Goal: Task Accomplishment & Management: Manage account settings

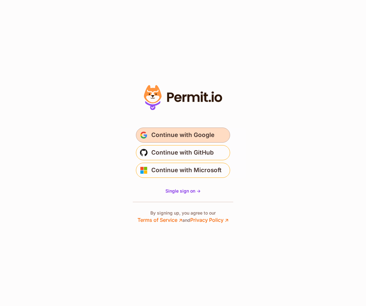
click at [171, 133] on span "Continue with Google" at bounding box center [182, 135] width 63 height 10
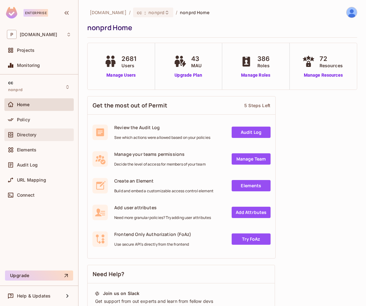
click at [35, 137] on span "Directory" at bounding box center [26, 134] width 19 height 5
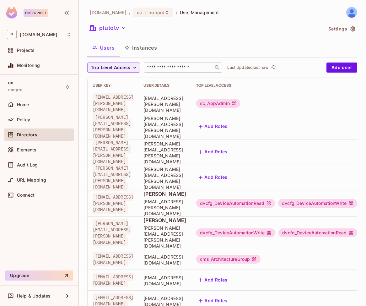
click at [157, 69] on input "text" at bounding box center [179, 67] width 66 height 6
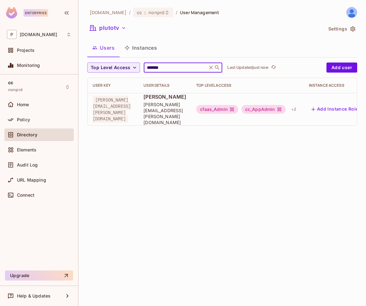
type input "*******"
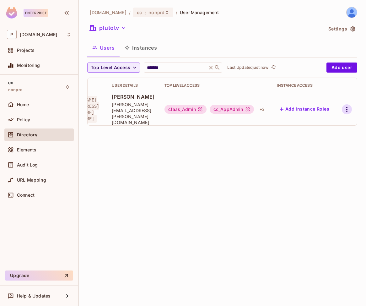
click at [350, 104] on button "button" at bounding box center [347, 109] width 10 height 10
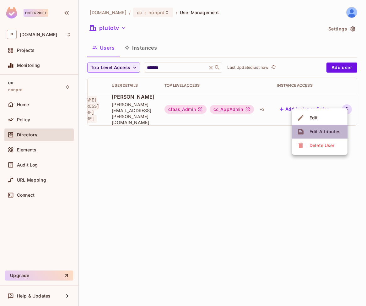
click at [327, 132] on div "Edit Attributes" at bounding box center [325, 132] width 31 height 6
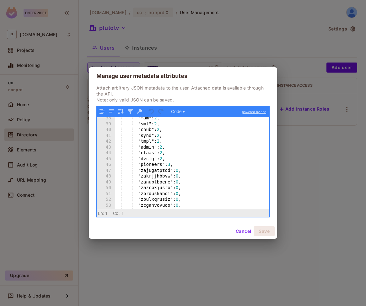
scroll to position [219, 0]
click at [165, 147] on div ""mam" : 2 , "smt" : 2 , "chub" : 2 , "synd" : 2 , "tmpl" : 2 , "admin" : 2 , "c…" at bounding box center [190, 164] width 150 height 103
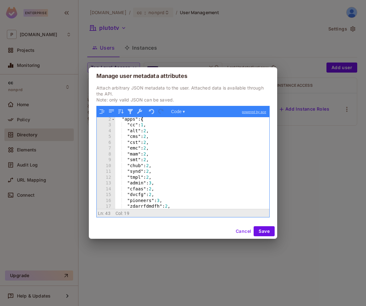
scroll to position [0, 0]
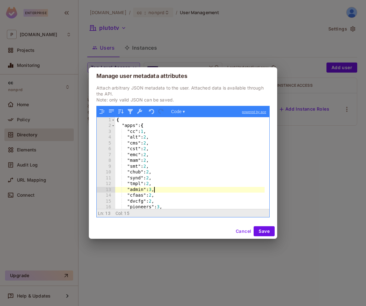
click at [153, 190] on div "{ "apps" : { "cc" : 1 , "alt" : 2 , "cms" : 2 , "cst" : 2 , "emc" : 2 , "mam" :…" at bounding box center [190, 168] width 150 height 103
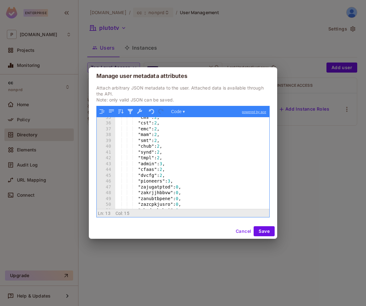
scroll to position [191, 0]
click at [265, 231] on button "Save" at bounding box center [264, 231] width 21 height 10
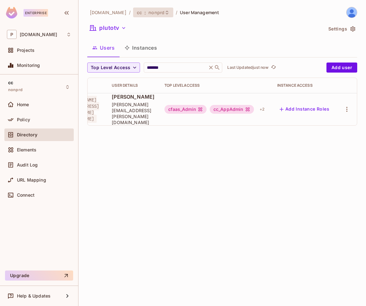
click at [149, 12] on span "nonprd" at bounding box center [157, 12] width 16 height 6
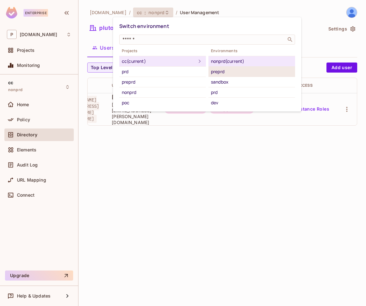
click at [230, 73] on div "preprd" at bounding box center [252, 72] width 82 height 8
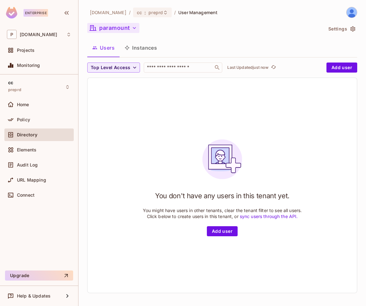
click at [113, 32] on button "paramount" at bounding box center [113, 28] width 52 height 10
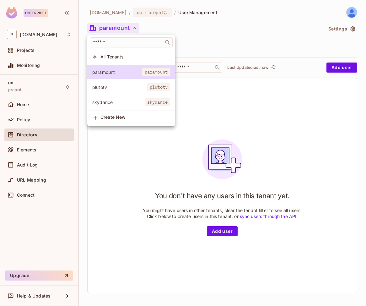
click at [135, 92] on li "plutotv plutotv" at bounding box center [131, 87] width 88 height 14
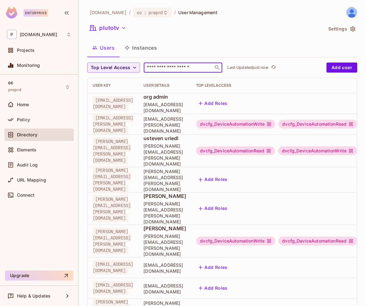
click at [195, 68] on input "text" at bounding box center [179, 67] width 66 height 6
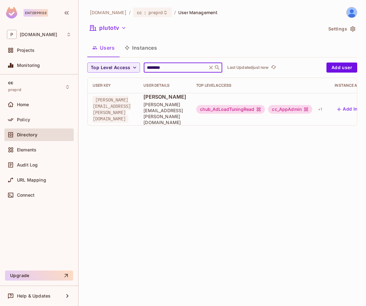
scroll to position [0, 97]
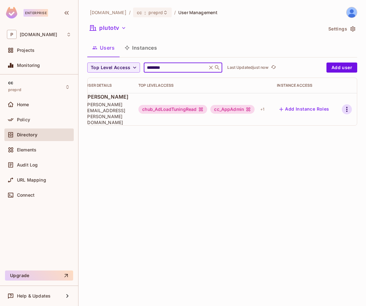
type input "********"
click at [346, 106] on icon "button" at bounding box center [348, 110] width 8 height 8
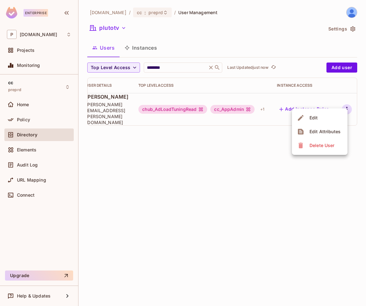
click at [338, 133] on div "Edit Attributes" at bounding box center [325, 132] width 31 height 6
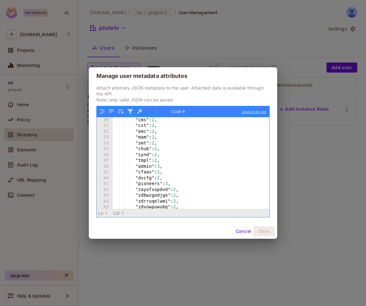
scroll to position [170, 0]
click at [162, 164] on div ""cms" : 2 , "cst" : 2 , "emc" : 2 , "mam" : 2 , "smt" : 2 , "chub" : 2 , "synd"…" at bounding box center [189, 166] width 152 height 103
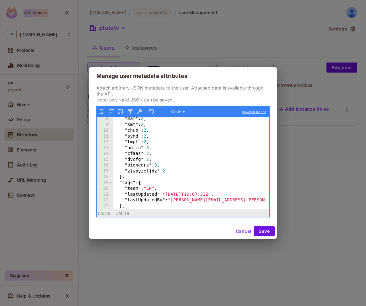
scroll to position [0, 0]
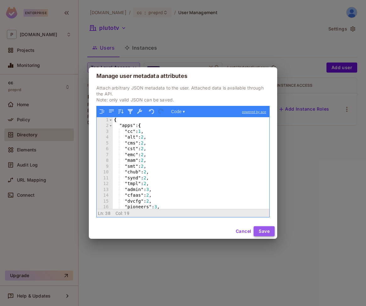
click at [267, 232] on button "Save" at bounding box center [264, 231] width 21 height 10
